Goal: Task Accomplishment & Management: Use online tool/utility

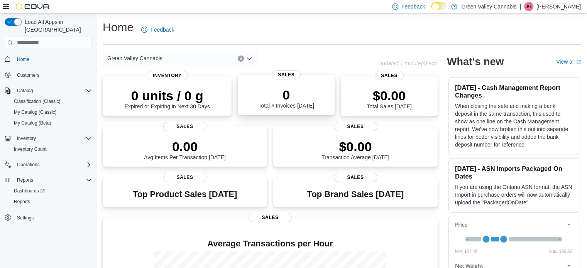
scroll to position [113, 0]
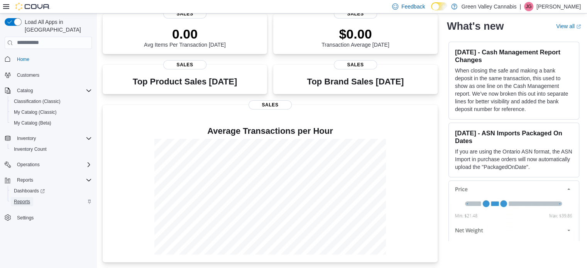
click at [19, 199] on span "Reports" at bounding box center [22, 202] width 16 height 6
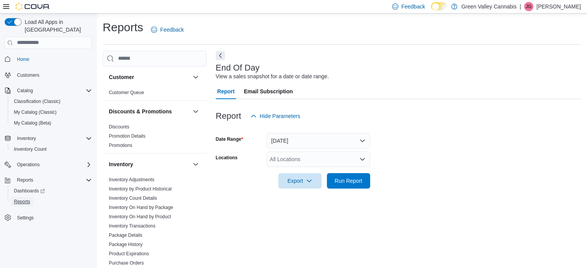
scroll to position [5, 0]
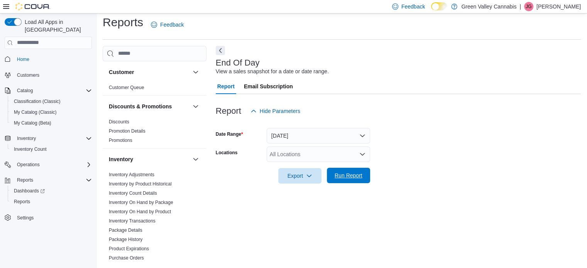
click at [338, 180] on span "Run Report" at bounding box center [349, 175] width 34 height 15
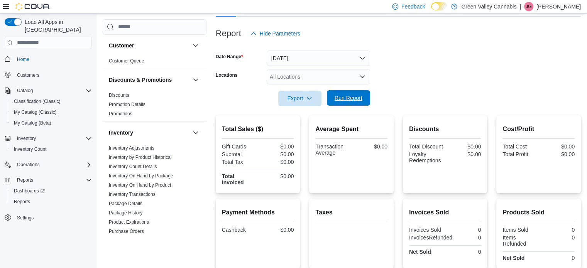
scroll to position [147, 0]
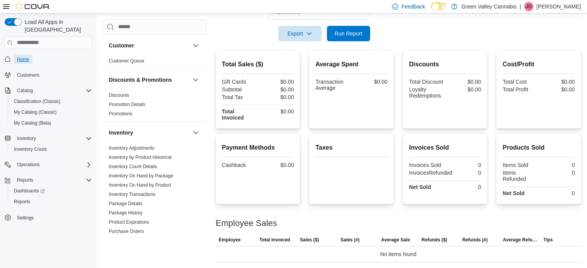
click at [17, 56] on span "Home" at bounding box center [23, 59] width 12 height 6
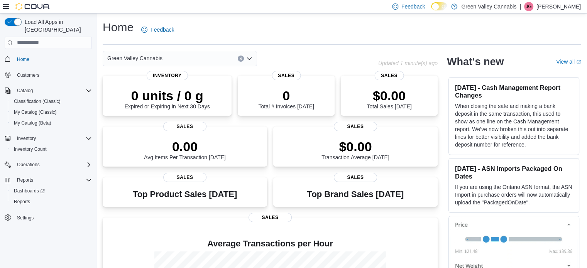
scroll to position [113, 0]
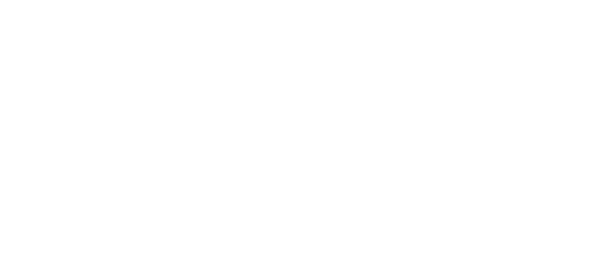
click at [261, 3] on html at bounding box center [296, 1] width 593 height 3
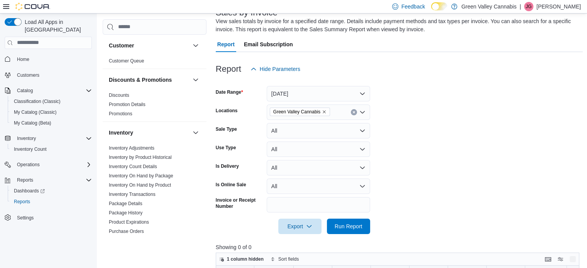
scroll to position [56, 0]
click at [33, 54] on span "Home" at bounding box center [53, 59] width 78 height 10
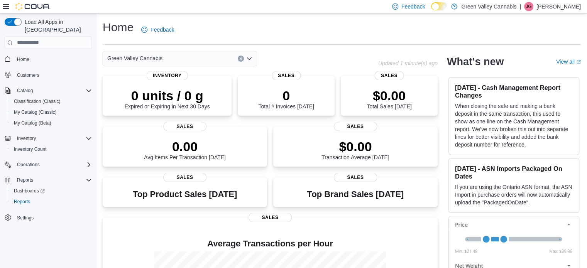
scroll to position [113, 0]
